Goal: Complete application form

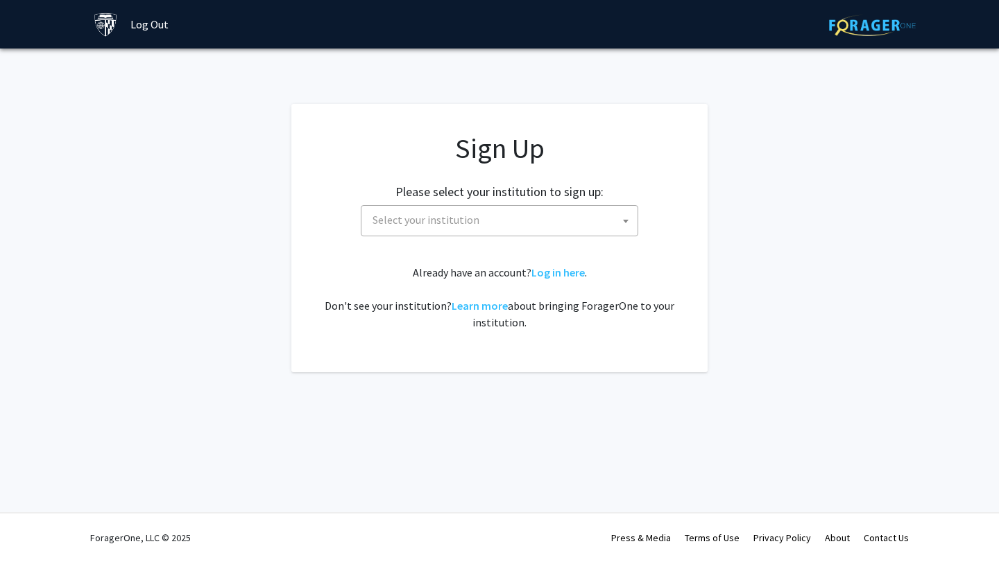
click at [461, 221] on span "Select your institution" at bounding box center [425, 220] width 107 height 14
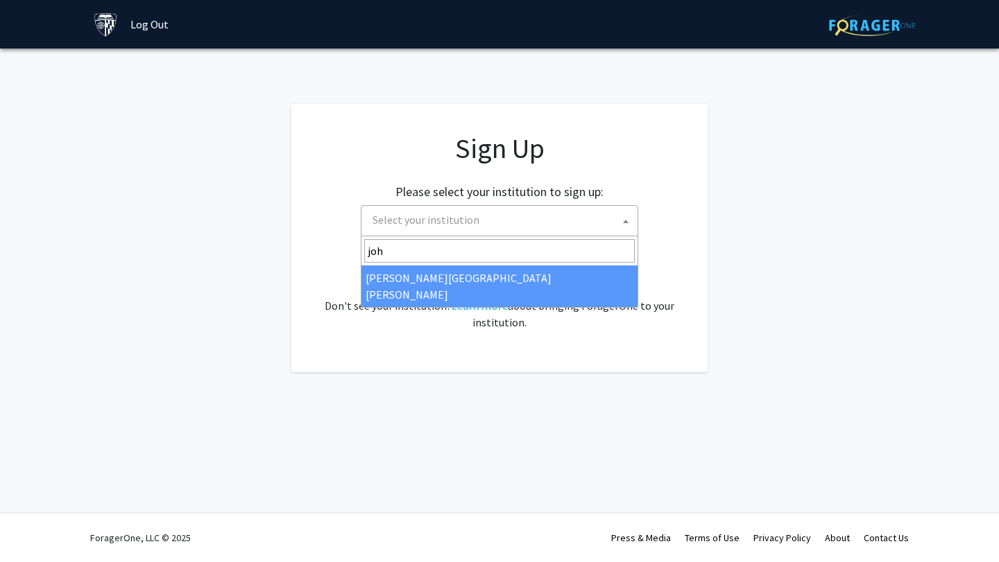
type input "joh"
select select "1"
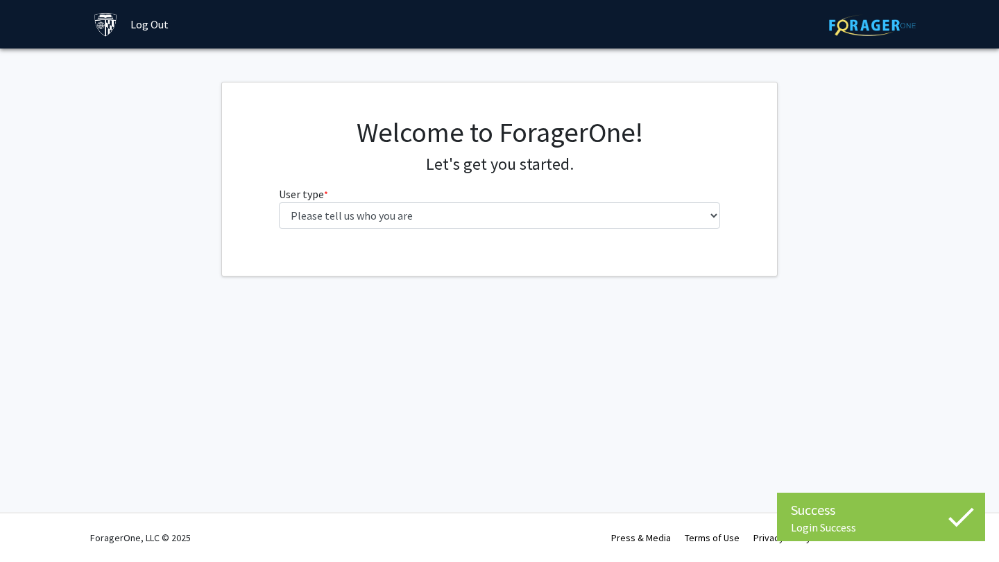
click at [526, 232] on div "Welcome to ForagerOne! Let's get you started. User type * required Please tell …" at bounding box center [499, 178] width 463 height 124
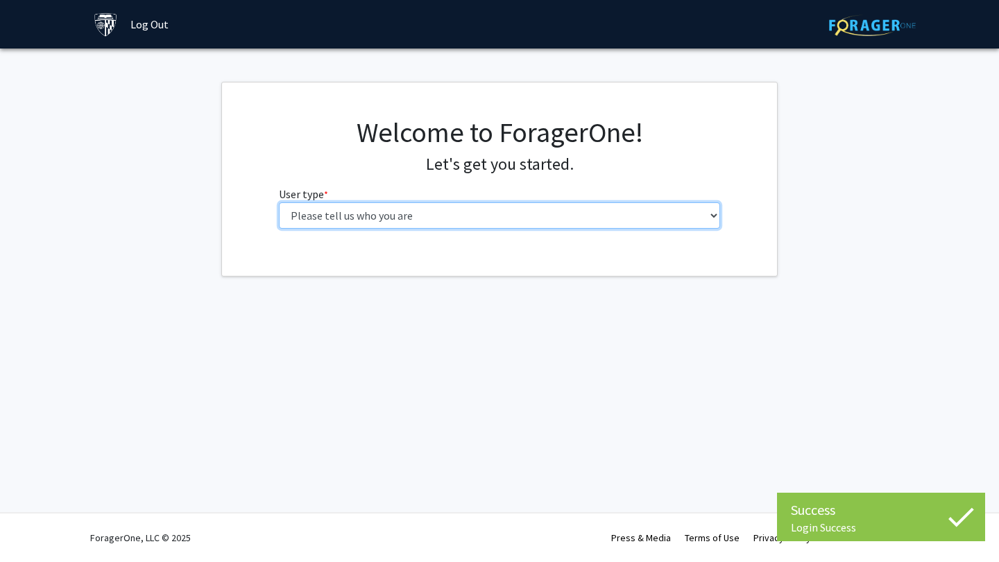
click at [514, 222] on select "Please tell us who you are Undergraduate Student Master's Student Doctoral Cand…" at bounding box center [500, 216] width 442 height 26
select select "2: masters"
click at [279, 203] on select "Please tell us who you are Undergraduate Student Master's Student Doctoral Cand…" at bounding box center [500, 216] width 442 height 26
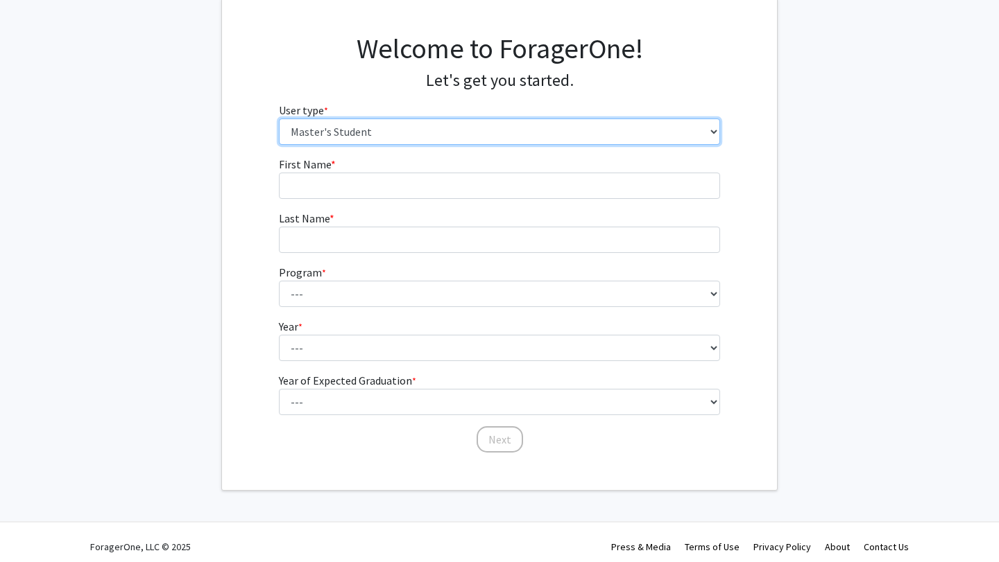
scroll to position [93, 0]
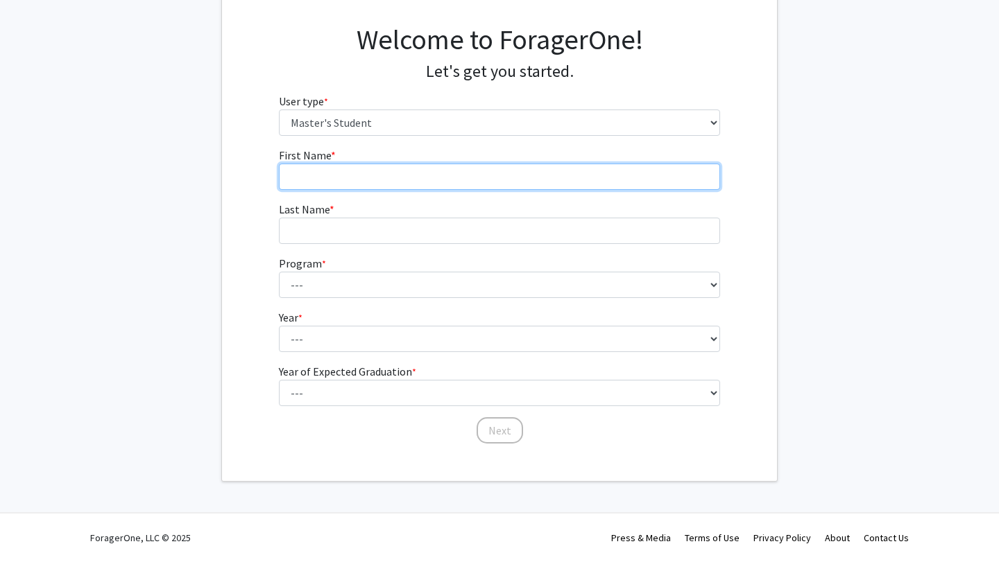
click at [350, 182] on input "First Name * required" at bounding box center [500, 177] width 442 height 26
type input "[PERSON_NAME]"
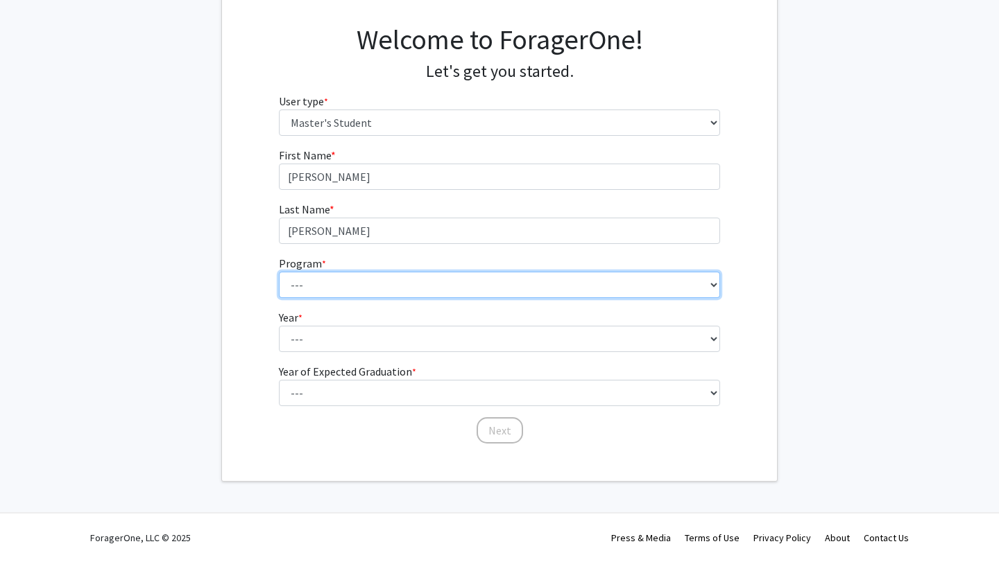
click at [330, 290] on select "--- Anatomy Education Applied and Computational Mathematics Applied Biomedical …" at bounding box center [500, 285] width 442 height 26
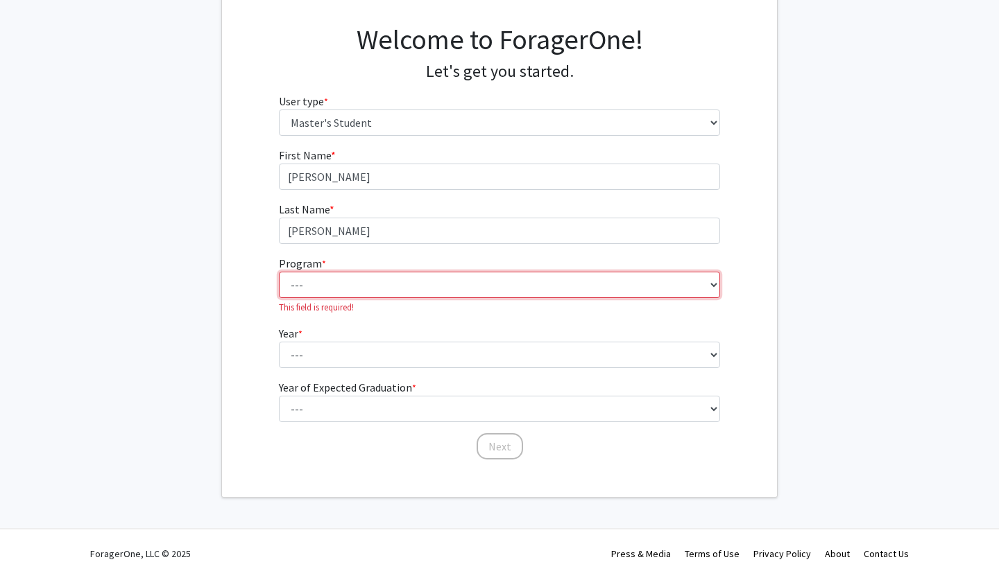
click at [330, 276] on select "--- Anatomy Education Applied and Computational Mathematics Applied Biomedical …" at bounding box center [500, 285] width 442 height 26
select select "100: 85"
click at [279, 272] on select "--- Anatomy Education Applied and Computational Mathematics Applied Biomedical …" at bounding box center [500, 285] width 442 height 26
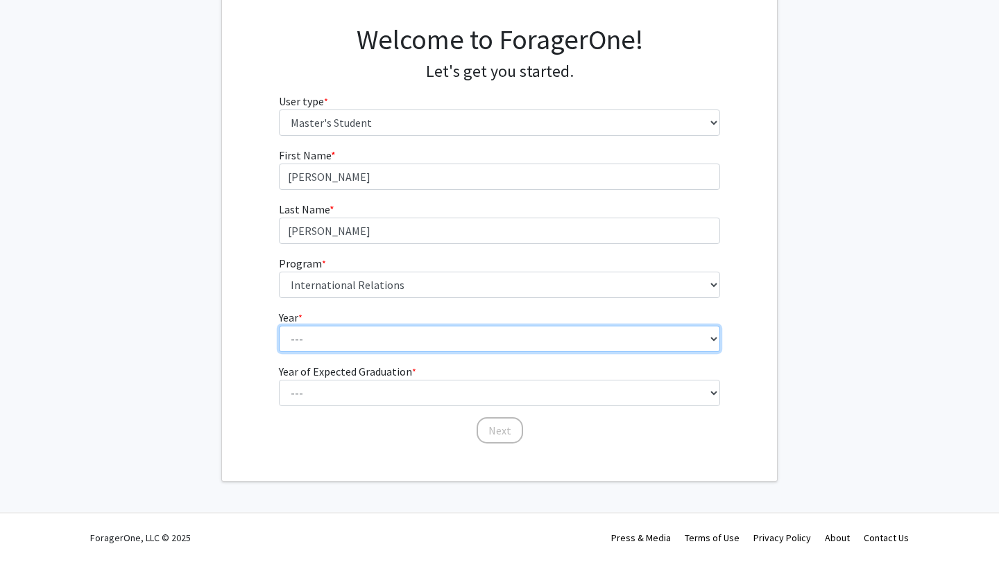
click at [350, 340] on select "--- First Year Second Year" at bounding box center [500, 339] width 442 height 26
select select "1: first_year"
click at [279, 326] on select "--- First Year Second Year" at bounding box center [500, 339] width 442 height 26
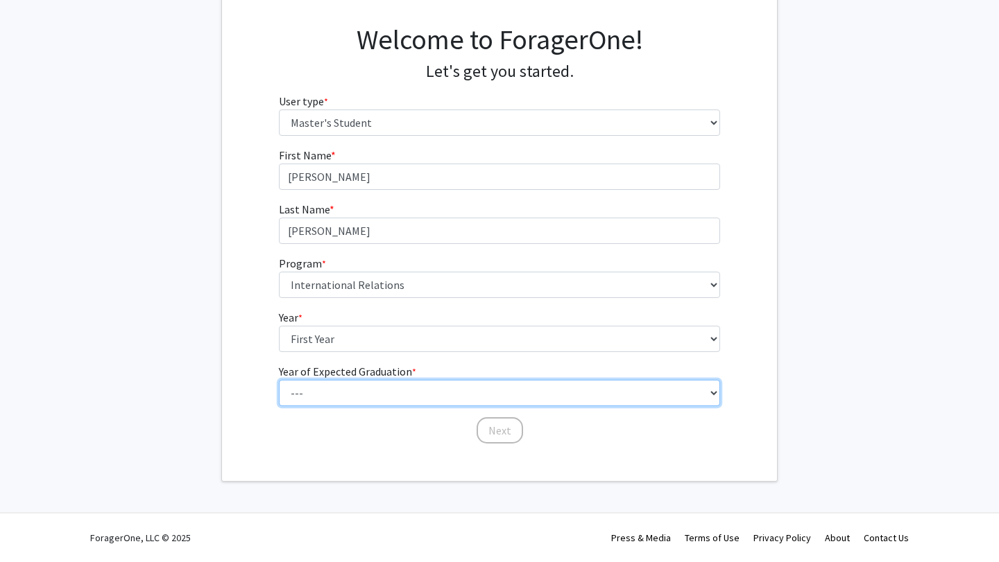
click at [312, 392] on select "--- 2025 2026 2027 2028 2029 2030 2031 2032 2033 2034" at bounding box center [500, 393] width 442 height 26
select select "3: 2027"
click at [279, 380] on select "--- 2025 2026 2027 2028 2029 2030 2031 2032 2033 2034" at bounding box center [500, 393] width 442 height 26
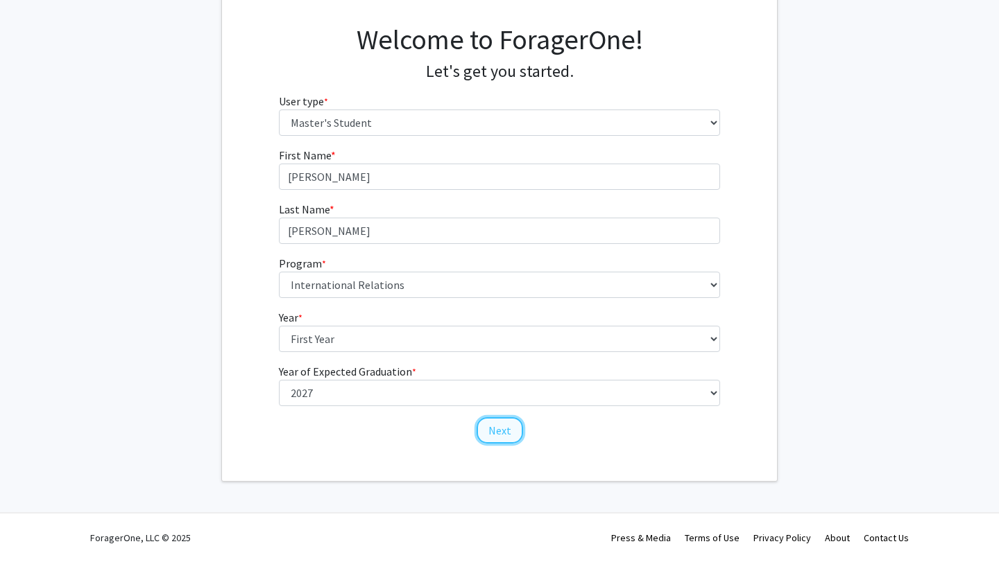
click at [504, 426] on button "Next" at bounding box center [499, 431] width 46 height 26
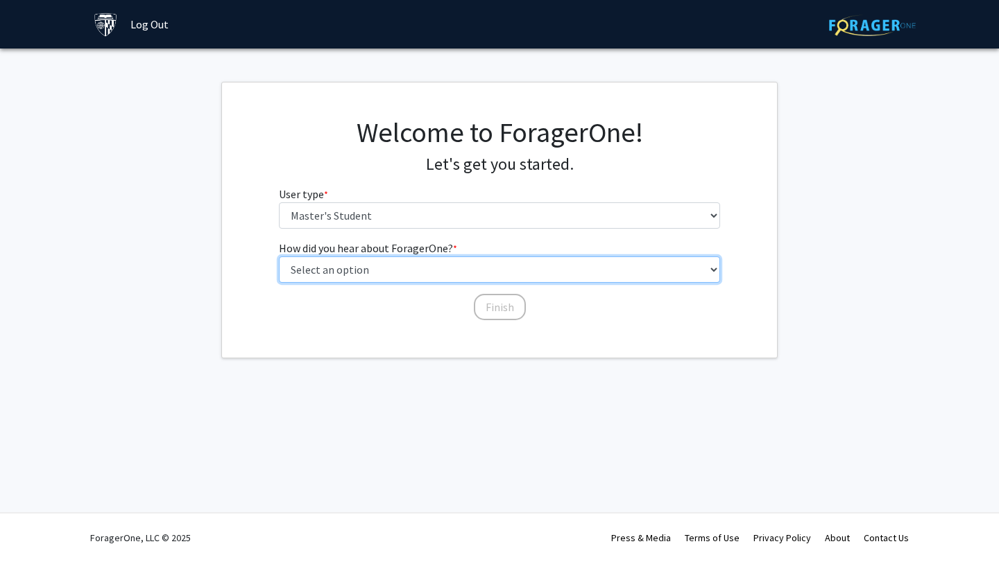
click at [376, 275] on select "Select an option Peer/student recommendation Faculty/staff recommendation Unive…" at bounding box center [500, 270] width 442 height 26
select select "3: university_website"
click at [279, 257] on select "Select an option Peer/student recommendation Faculty/staff recommendation Unive…" at bounding box center [500, 270] width 442 height 26
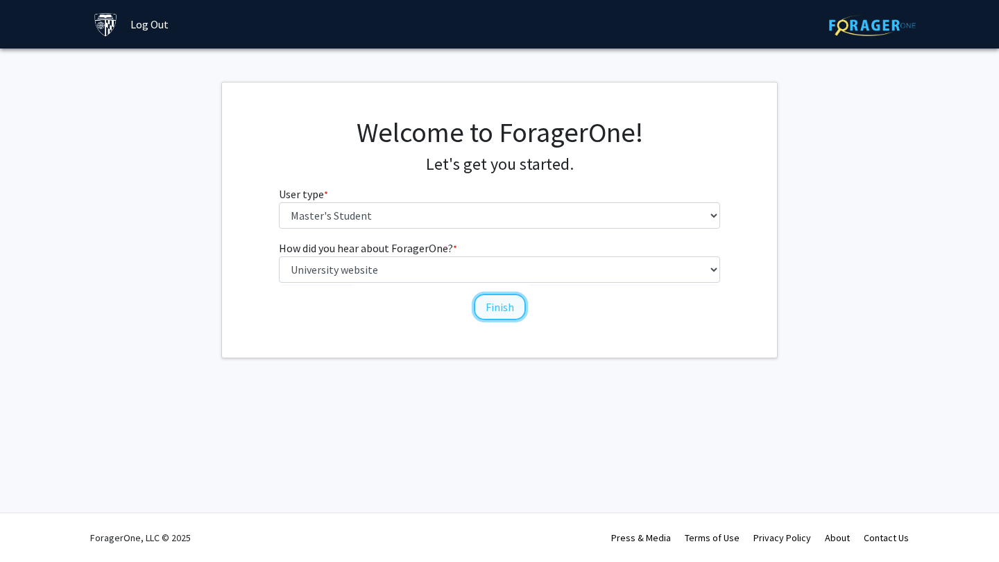
click at [492, 309] on button "Finish" at bounding box center [500, 307] width 52 height 26
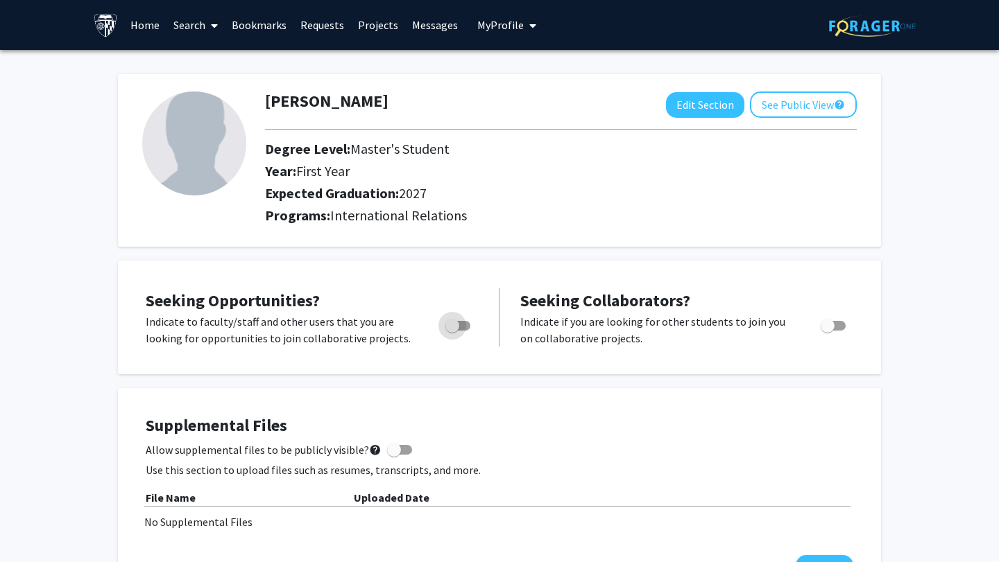
click at [467, 327] on span "Toggle" at bounding box center [457, 326] width 25 height 10
click at [452, 331] on input "Are you actively seeking opportunities?" at bounding box center [452, 331] width 1 height 1
checkbox input "true"
click at [815, 102] on button "See Public View help" at bounding box center [803, 105] width 107 height 26
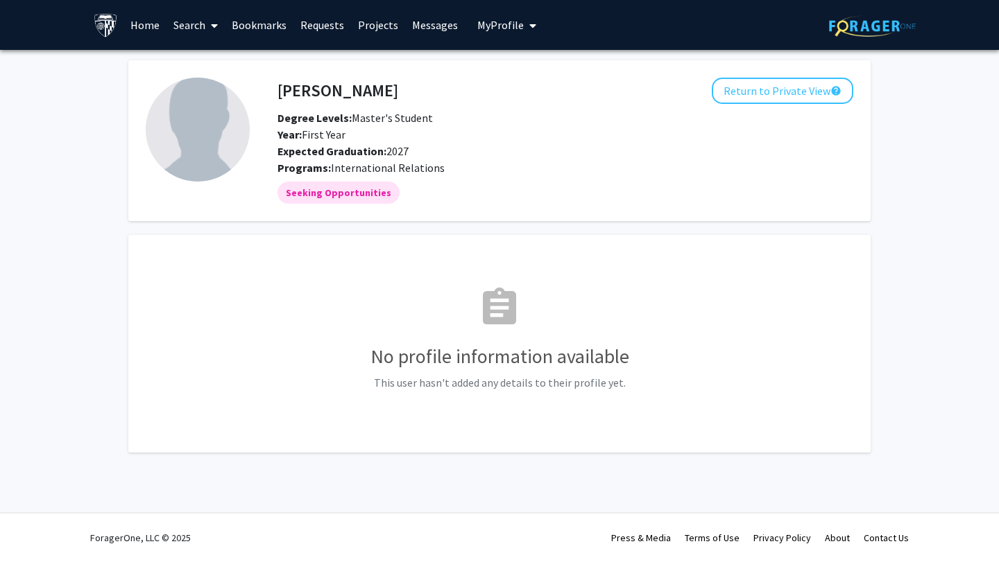
click at [142, 28] on link "Home" at bounding box center [144, 25] width 43 height 49
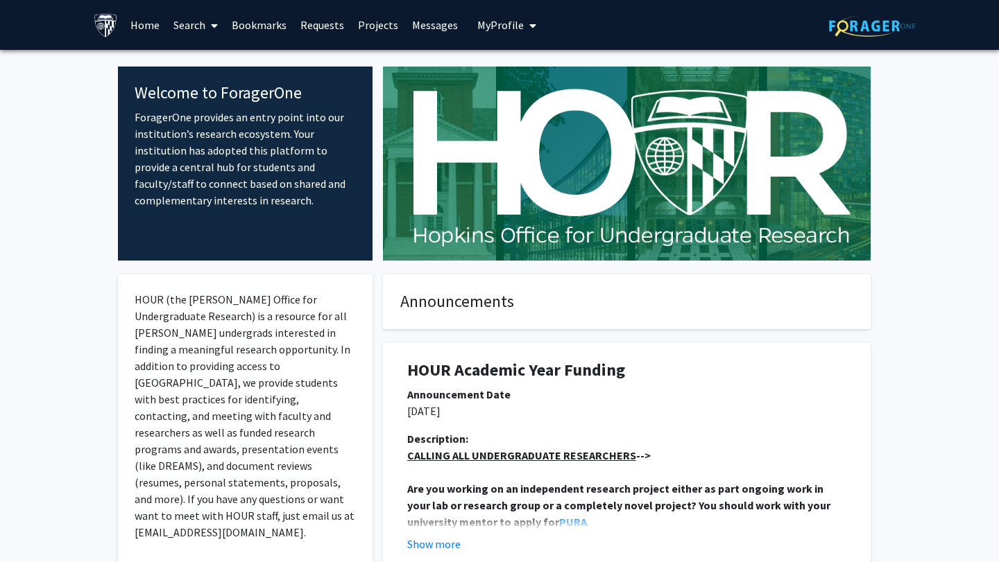
click at [194, 21] on link "Search" at bounding box center [195, 25] width 58 height 49
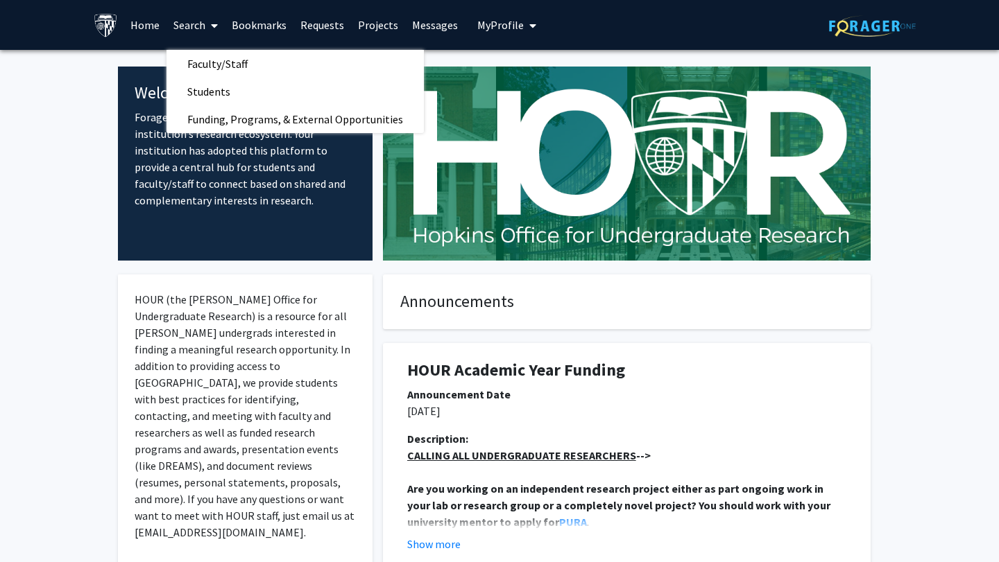
click at [247, 25] on link "Bookmarks" at bounding box center [259, 25] width 69 height 49
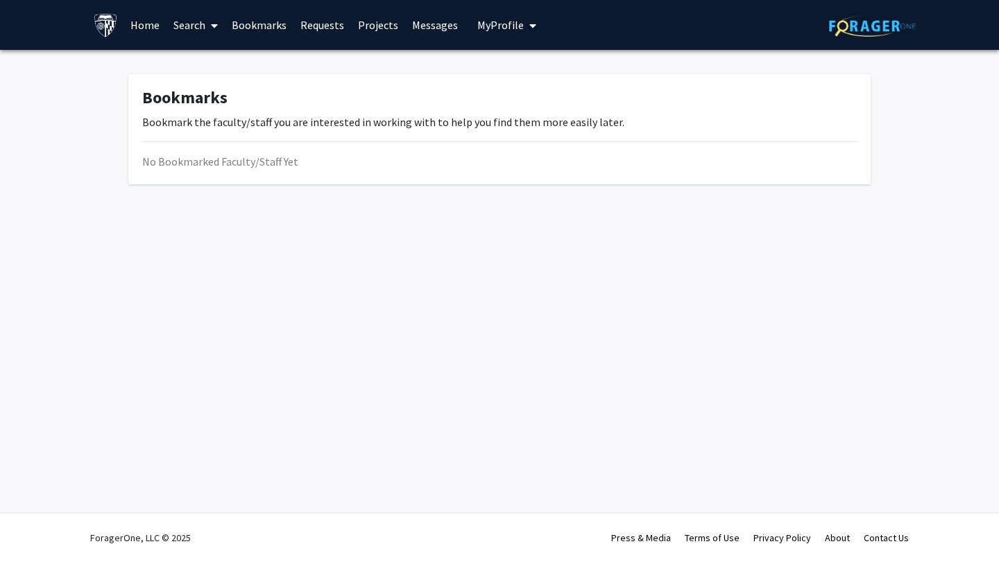
click at [310, 24] on link "Requests" at bounding box center [322, 25] width 58 height 49
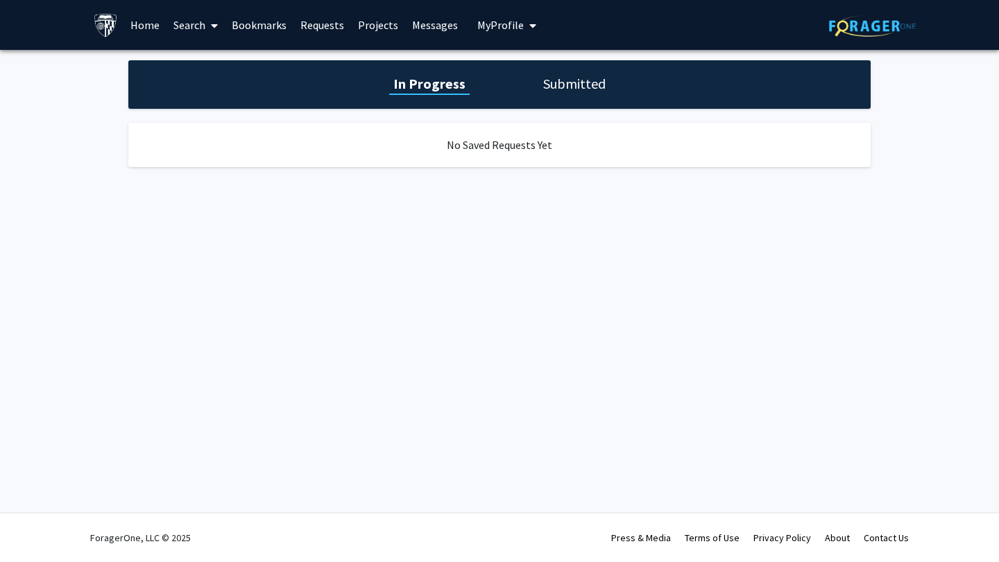
click at [387, 24] on link "Projects" at bounding box center [378, 25] width 54 height 49
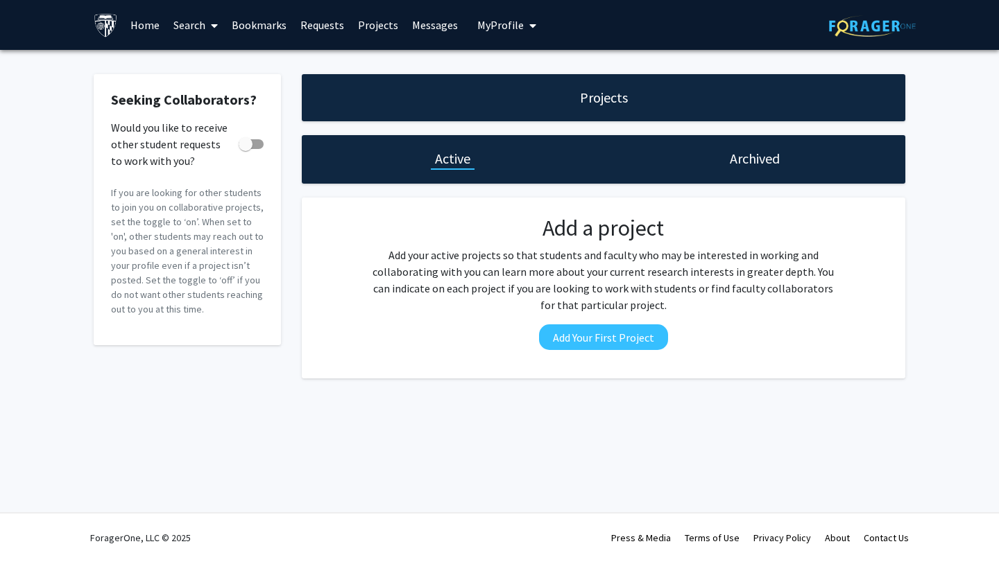
click at [440, 26] on link "Messages" at bounding box center [435, 25] width 60 height 49
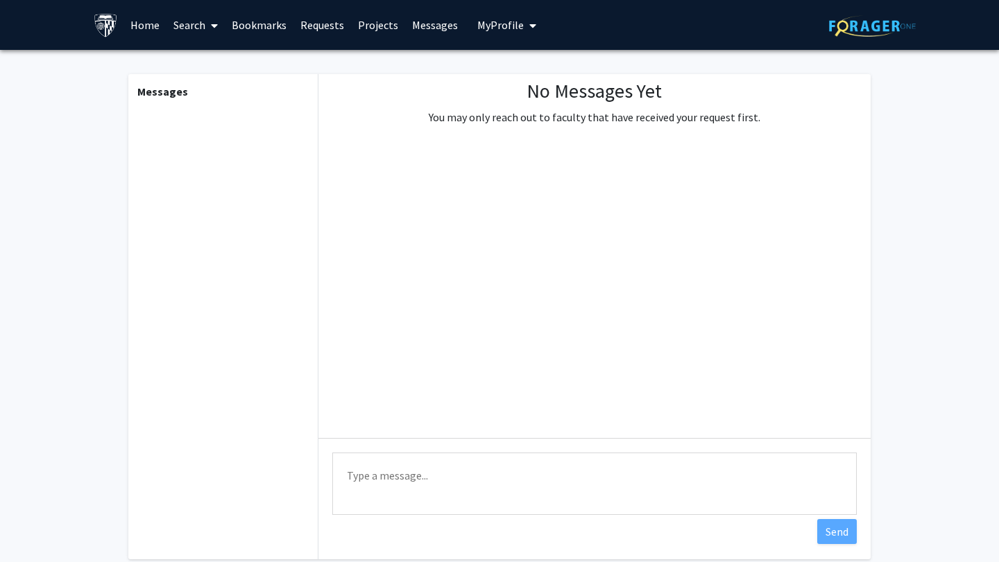
click at [495, 28] on span "My Profile" at bounding box center [500, 25] width 46 height 14
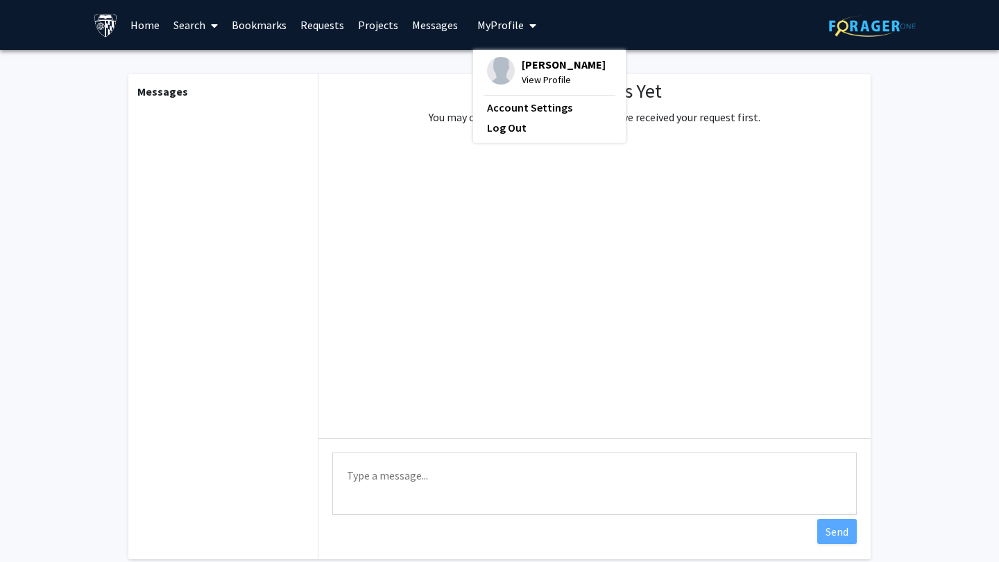
click at [259, 28] on link "Bookmarks" at bounding box center [259, 25] width 69 height 49
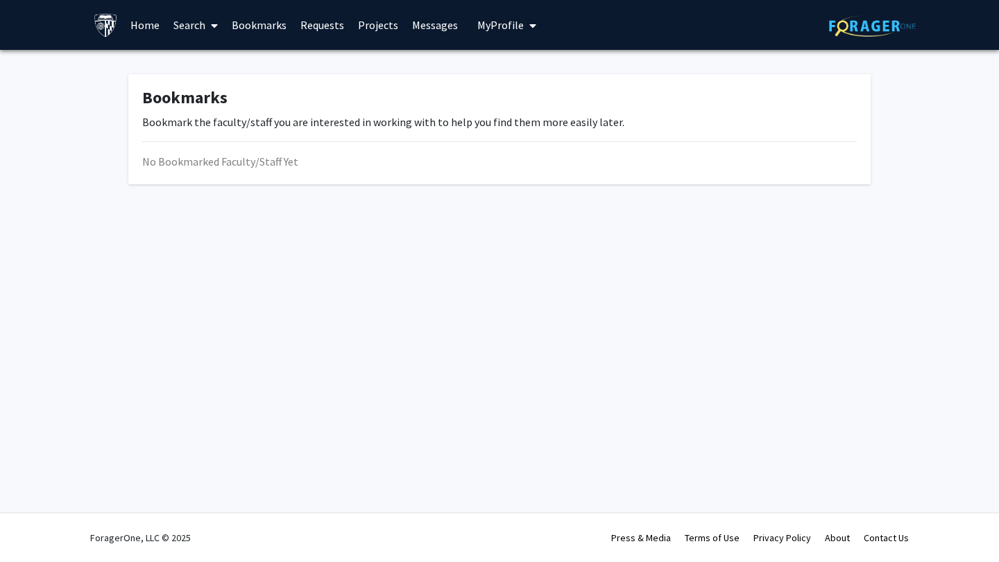
click at [194, 28] on link "Search" at bounding box center [195, 25] width 58 height 49
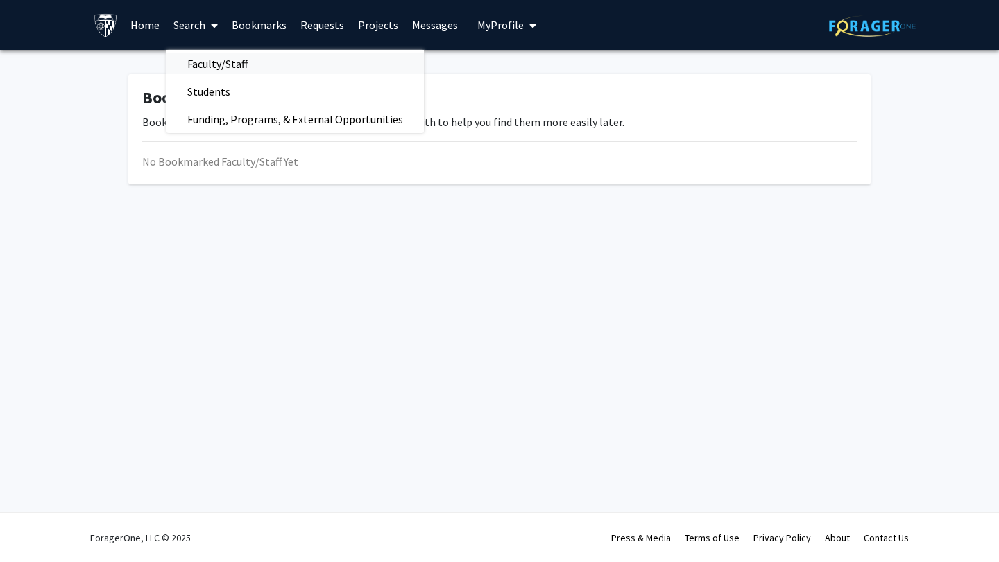
click at [220, 64] on span "Faculty/Staff" at bounding box center [217, 64] width 102 height 28
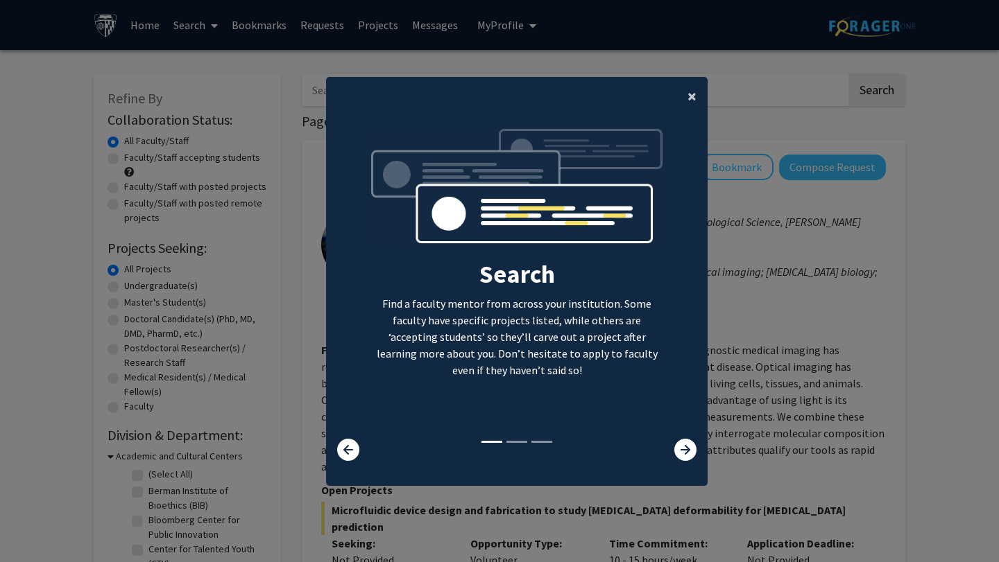
click at [695, 94] on span "×" at bounding box center [691, 96] width 9 height 22
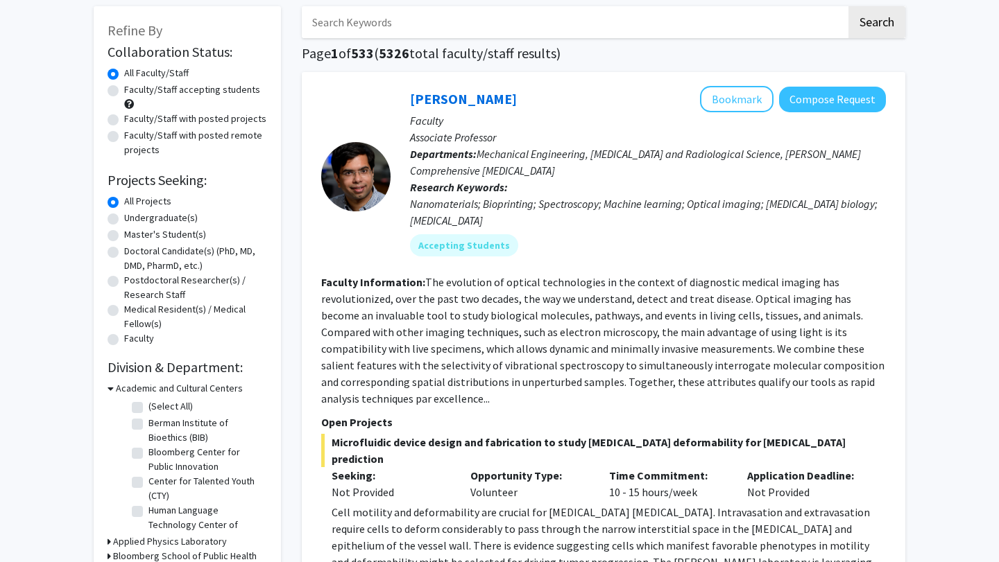
scroll to position [44, 0]
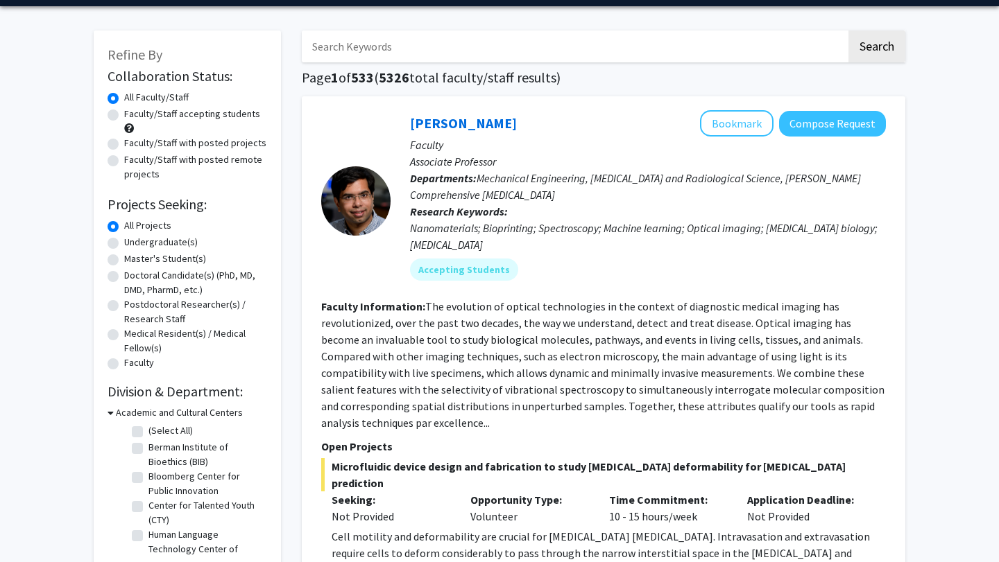
click at [124, 257] on label "Master's Student(s)" at bounding box center [165, 259] width 82 height 15
click at [124, 257] on input "Master's Student(s)" at bounding box center [128, 256] width 9 height 9
radio input "true"
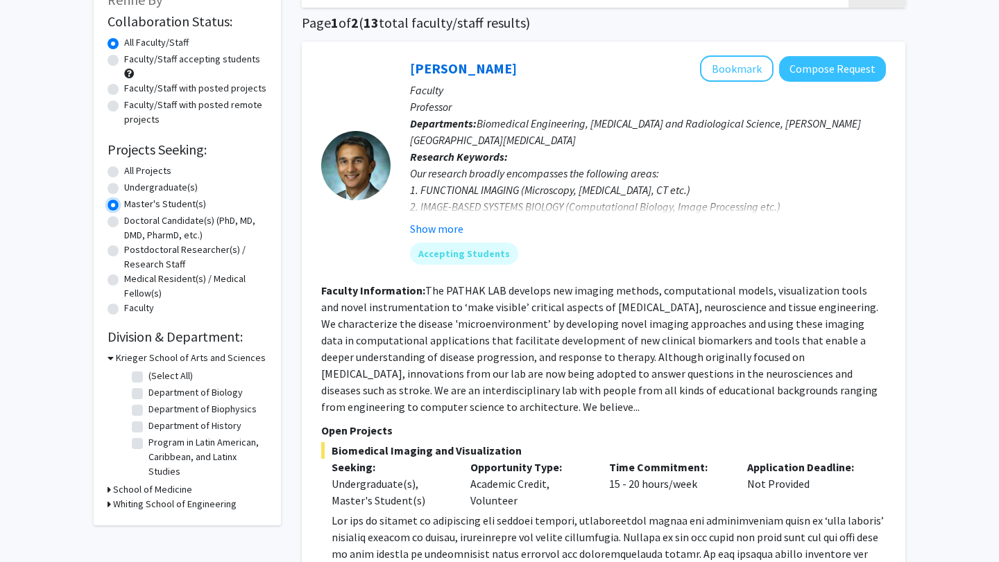
scroll to position [130, 0]
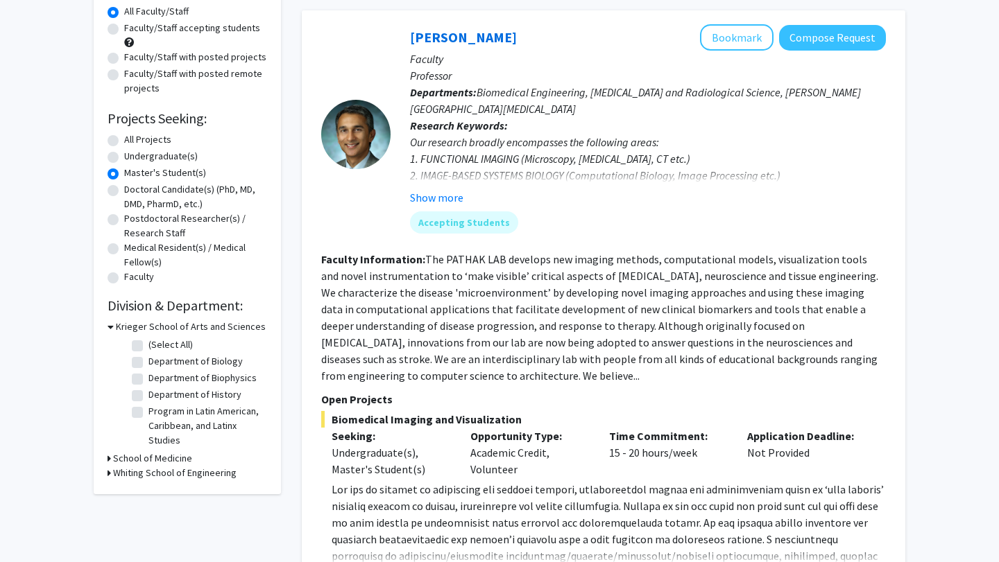
click at [112, 325] on icon at bounding box center [111, 327] width 6 height 15
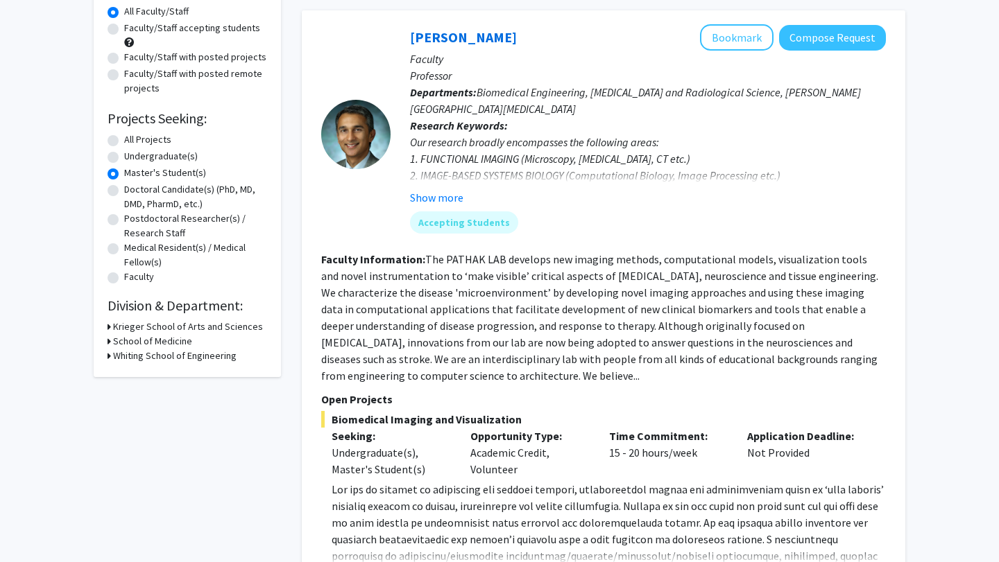
click at [119, 356] on h3 "Whiting School of Engineering" at bounding box center [174, 356] width 123 height 15
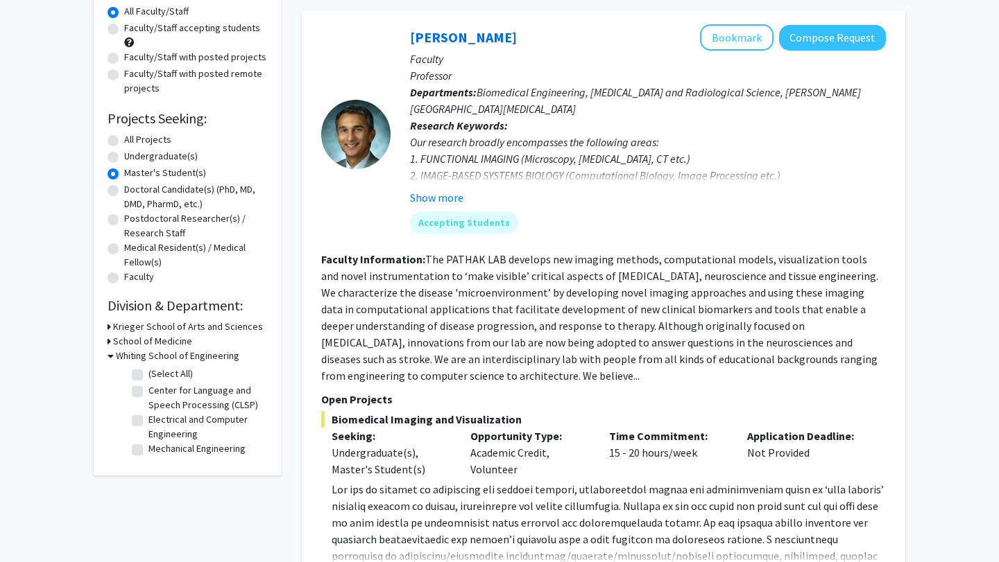
click at [117, 355] on h3 "Whiting School of Engineering" at bounding box center [177, 356] width 123 height 15
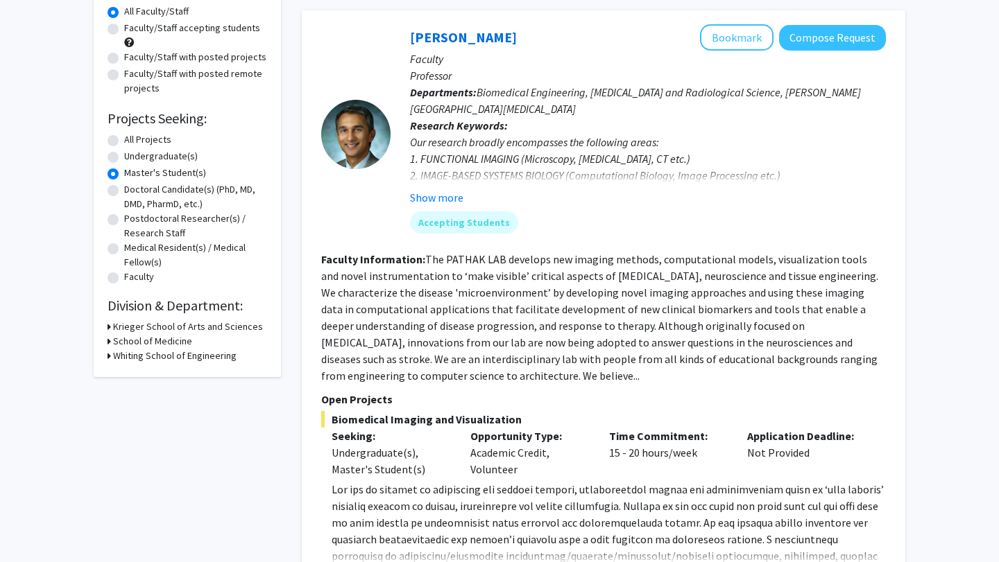
click at [128, 339] on h3 "School of Medicine" at bounding box center [152, 341] width 79 height 15
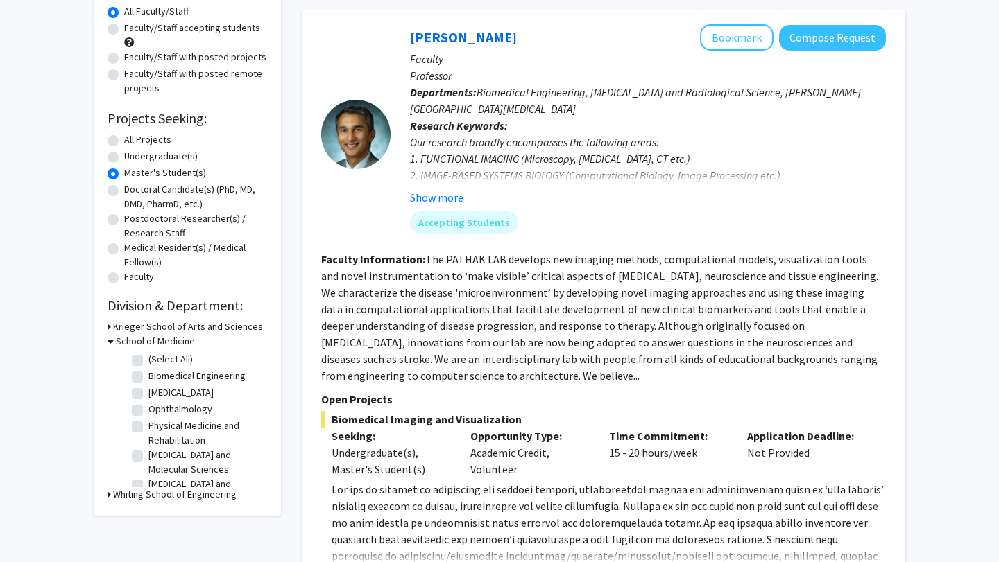
click at [123, 492] on h3 "Whiting School of Engineering" at bounding box center [174, 495] width 123 height 15
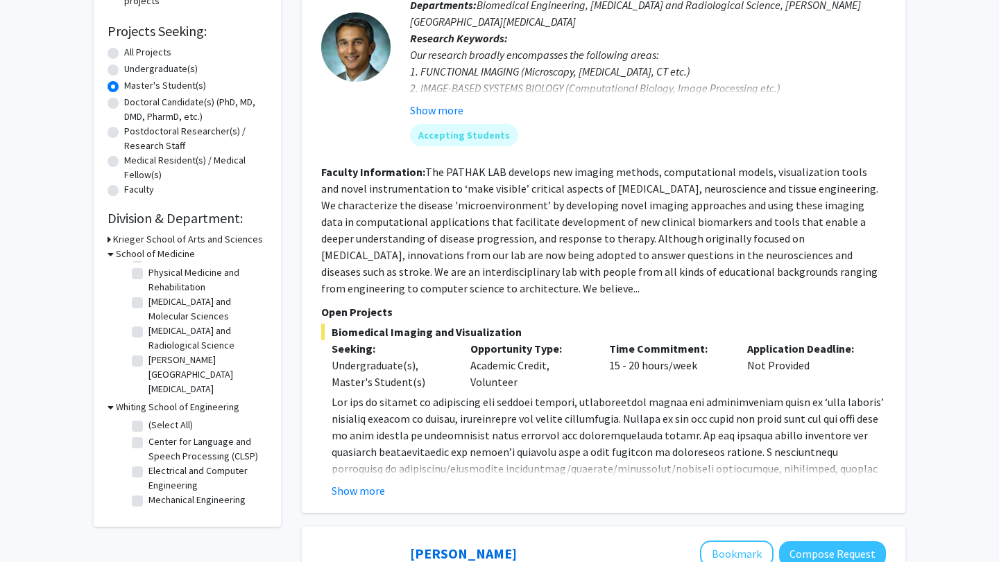
scroll to position [230, 0]
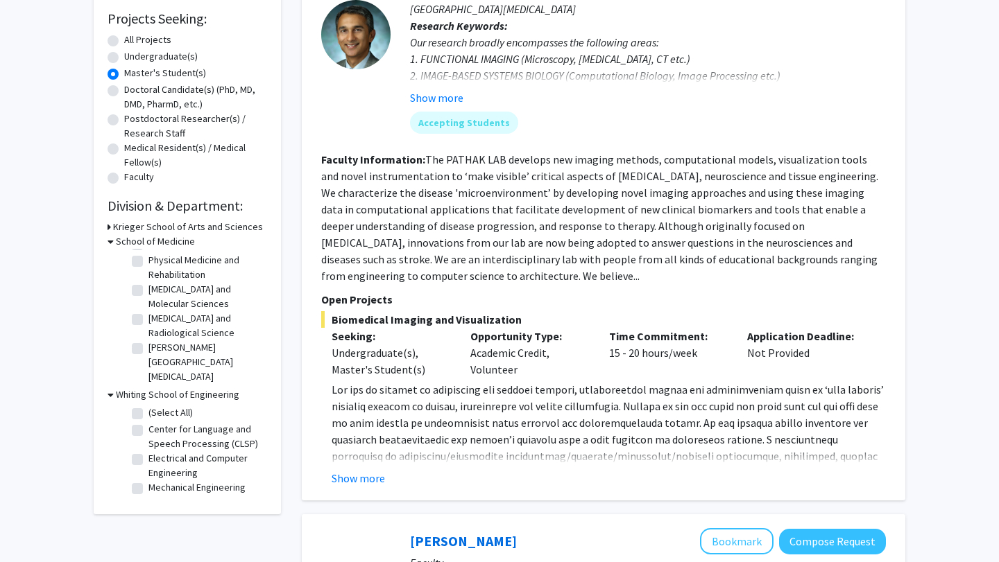
click at [135, 228] on h3 "Krieger School of Arts and Sciences" at bounding box center [188, 227] width 150 height 15
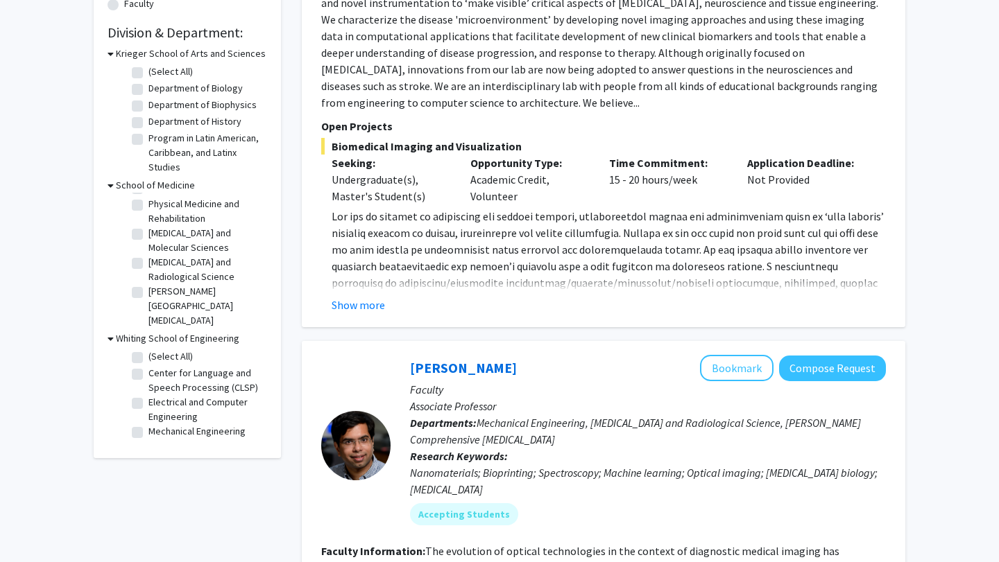
scroll to position [393, 0]
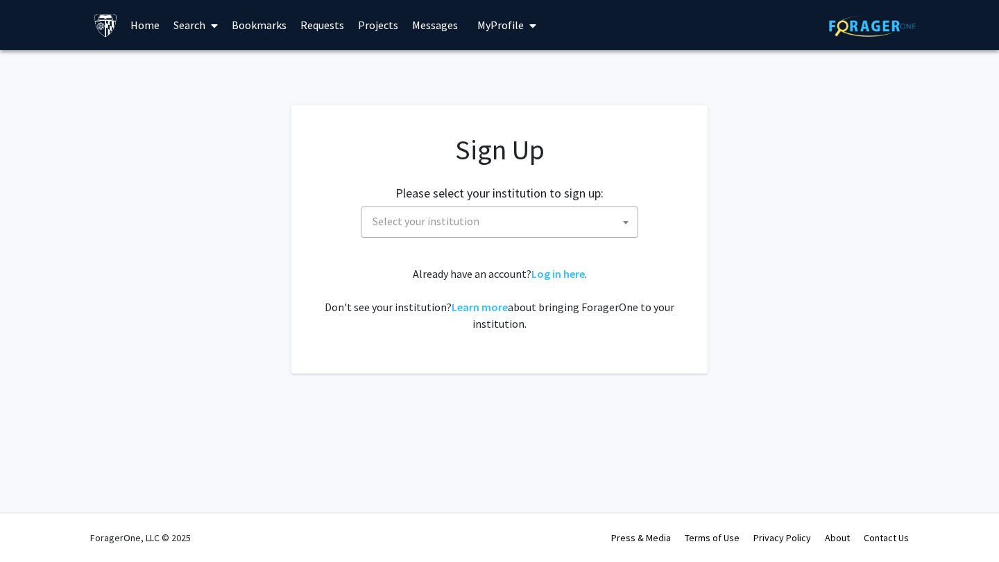
click at [98, 19] on img at bounding box center [106, 25] width 24 height 24
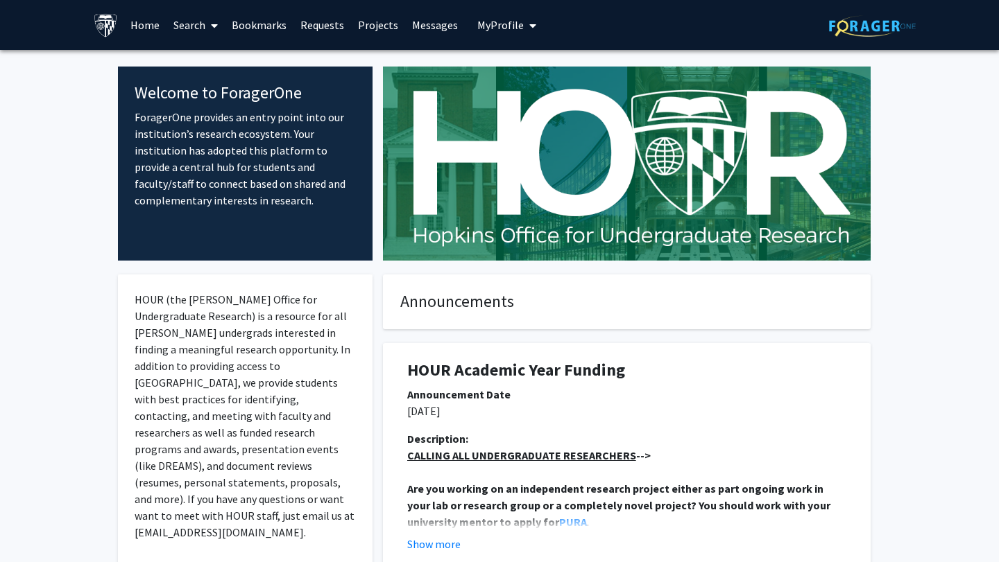
click at [490, 23] on span "My Profile" at bounding box center [500, 25] width 46 height 14
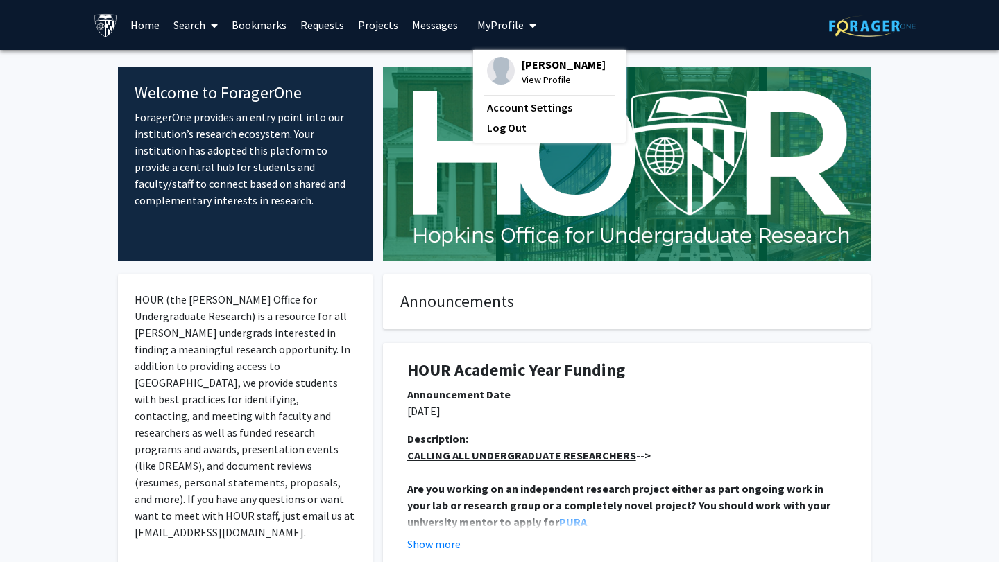
click at [555, 26] on div "Skip navigation Home Search Bookmarks Requests Projects Messages My Profile Dav…" at bounding box center [499, 25] width 832 height 50
